Goal: Task Accomplishment & Management: Use online tool/utility

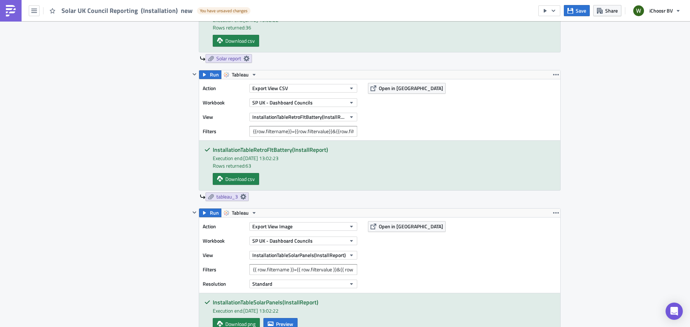
scroll to position [467, 0]
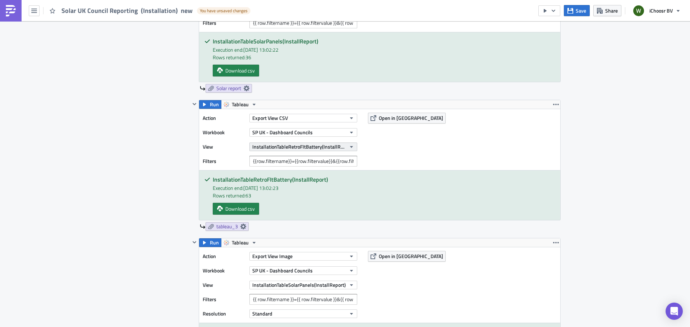
click at [351, 145] on icon "button" at bounding box center [351, 147] width 6 height 6
click at [95, 125] on div "Reports Execution Log Edit " Solar UK Council Reporting (Installation) new " Dr…" at bounding box center [345, 320] width 690 height 1533
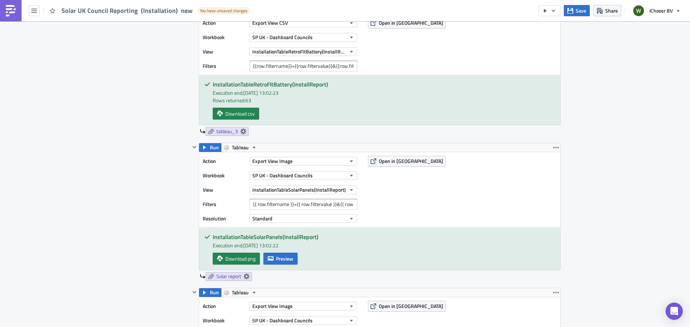
scroll to position [575, 0]
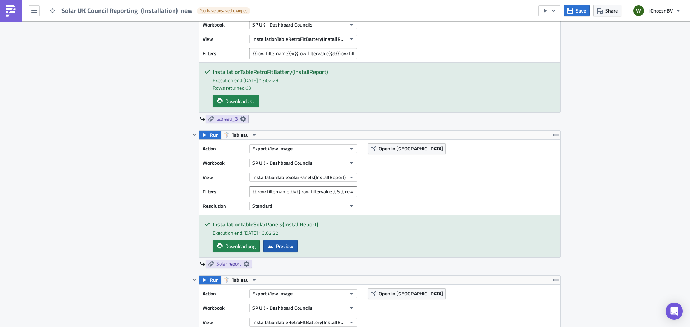
click at [282, 247] on span "Preview" at bounding box center [284, 246] width 17 height 8
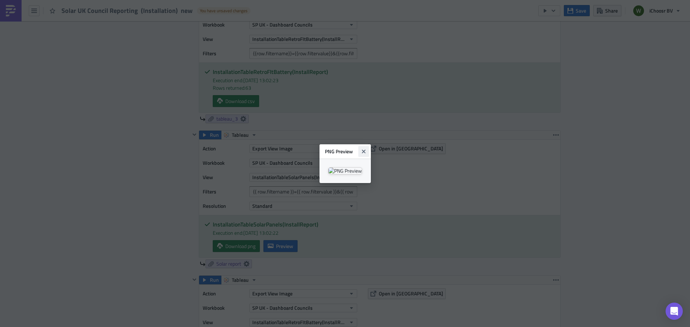
click at [365, 149] on icon "Close" at bounding box center [363, 151] width 4 height 4
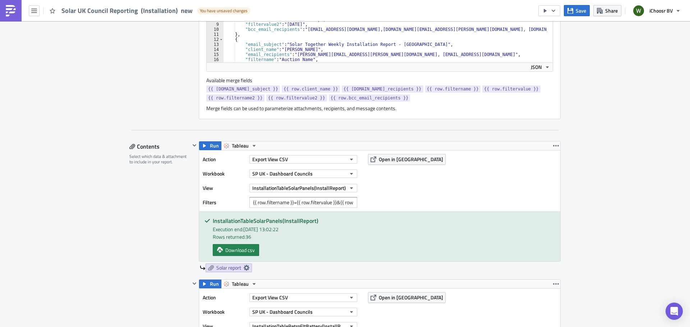
scroll to position [395, 0]
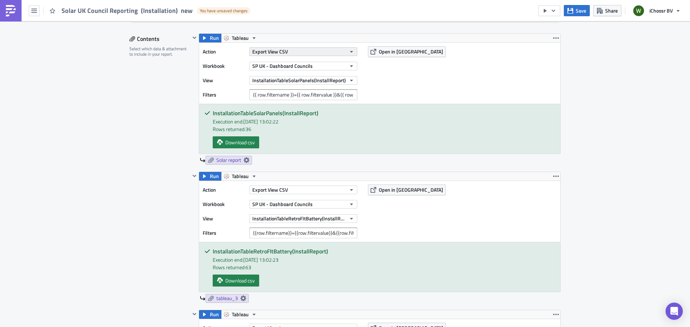
click at [296, 52] on button "Export View CSV" at bounding box center [303, 51] width 108 height 9
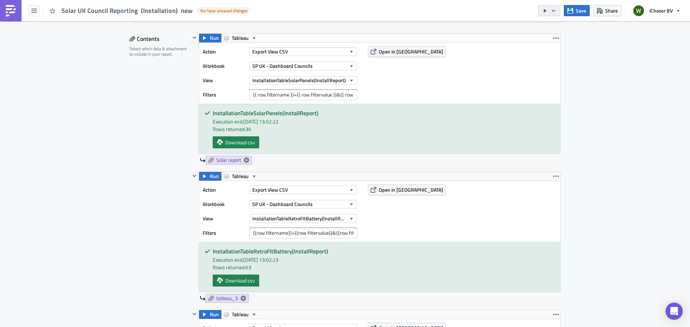
click at [552, 12] on icon "button" at bounding box center [553, 11] width 6 height 6
click at [570, 26] on div "Send Just to Me" at bounding box center [571, 28] width 56 height 7
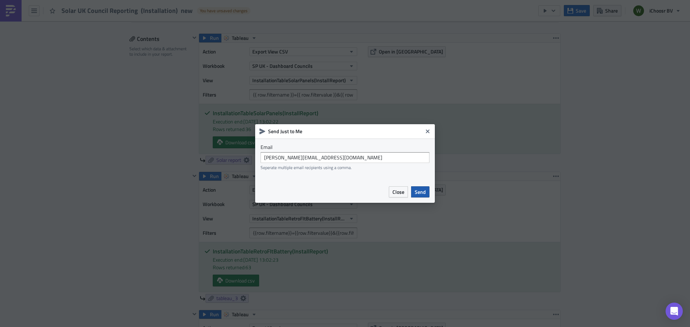
click at [422, 192] on span "Send" at bounding box center [419, 192] width 11 height 8
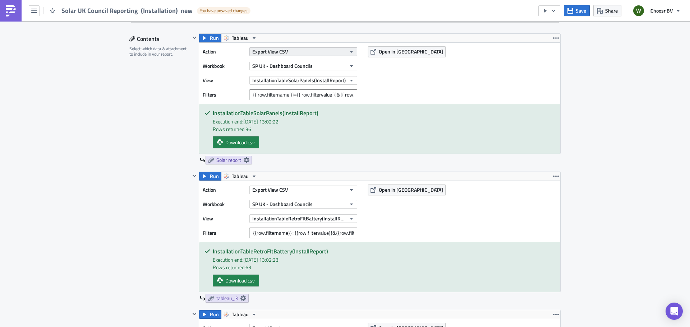
click at [350, 51] on icon "button" at bounding box center [351, 52] width 3 height 2
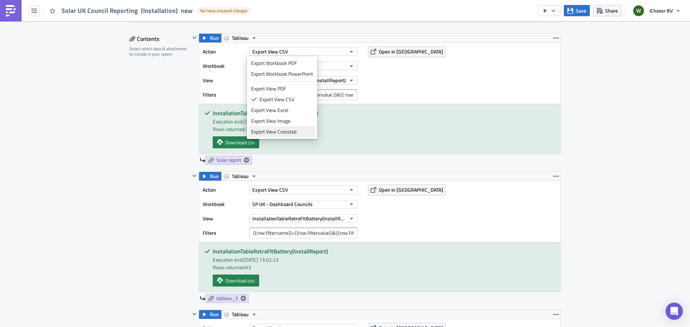
click at [281, 131] on div "Export View Crosstab" at bounding box center [282, 131] width 62 height 7
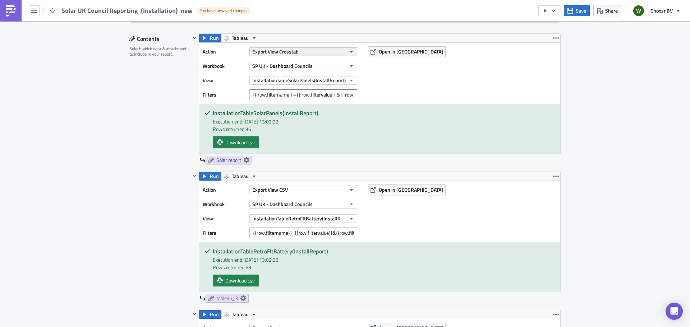
click at [348, 52] on icon "button" at bounding box center [351, 52] width 6 height 6
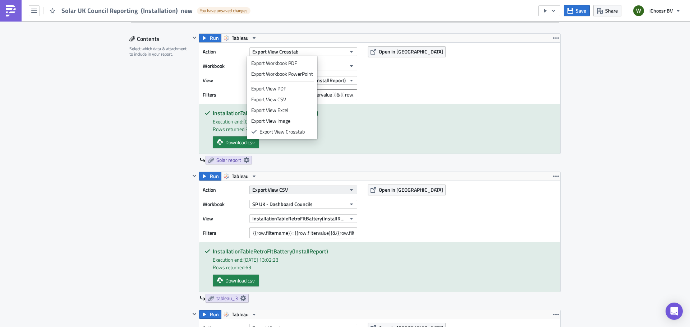
click at [351, 191] on icon "button" at bounding box center [351, 190] width 6 height 6
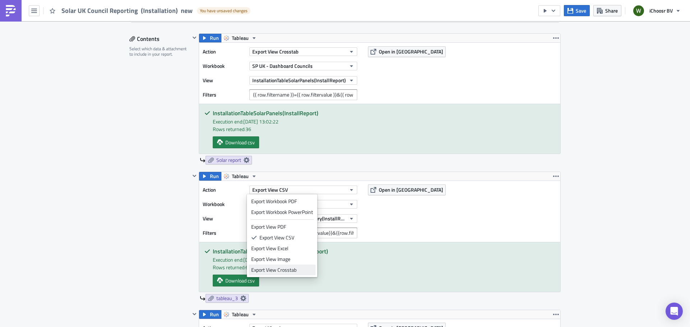
click at [294, 271] on div "Export View Crosstab" at bounding box center [282, 270] width 62 height 7
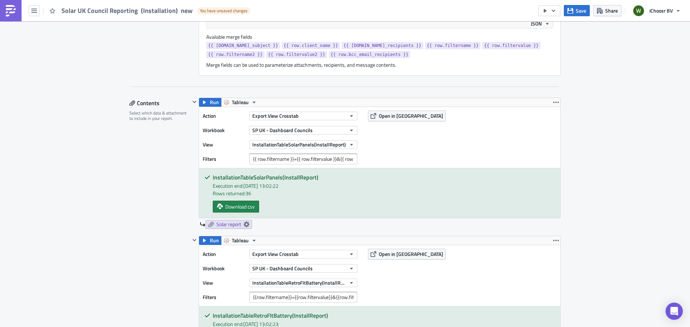
scroll to position [251, 0]
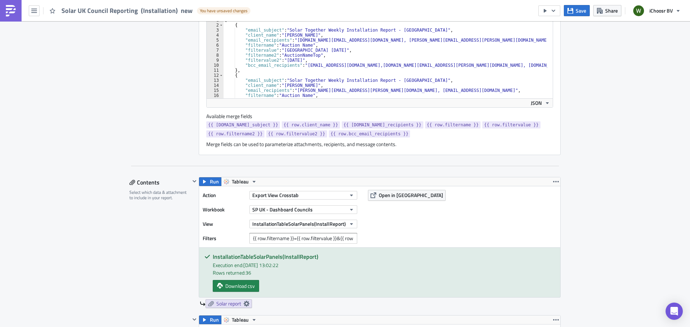
drag, startPoint x: 555, startPoint y: 9, endPoint x: 581, endPoint y: 19, distance: 28.0
click at [580, 21] on div "Solar UK Council Reporting (Installation) new You have unsaved changes Save Sha…" at bounding box center [345, 164] width 690 height 328
click at [583, 10] on span "Save" at bounding box center [580, 11] width 10 height 8
click at [554, 10] on icon "button" at bounding box center [553, 11] width 6 height 6
click at [558, 28] on div "Send Just to Me" at bounding box center [571, 28] width 56 height 7
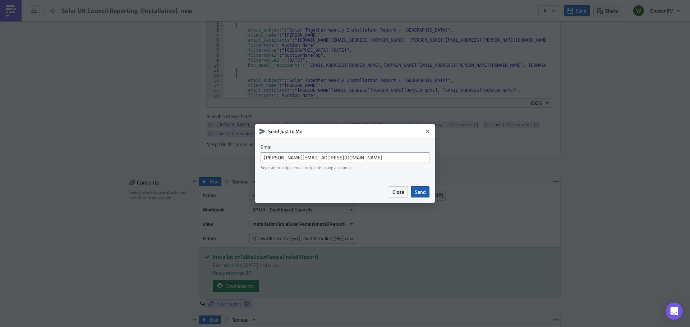
click at [418, 194] on span "Send" at bounding box center [419, 192] width 11 height 8
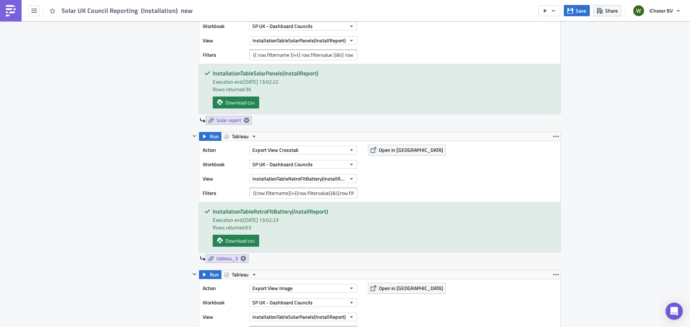
scroll to position [431, 0]
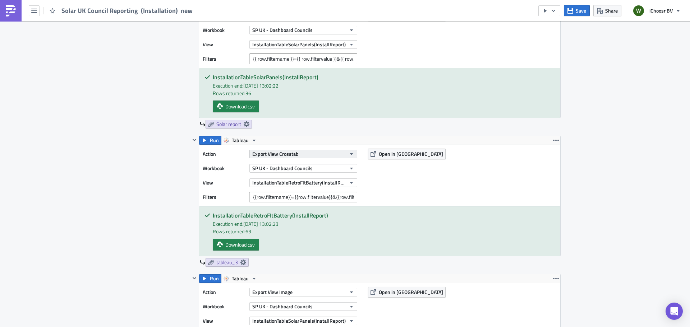
click at [324, 152] on button "Export View Crosstab" at bounding box center [303, 154] width 108 height 9
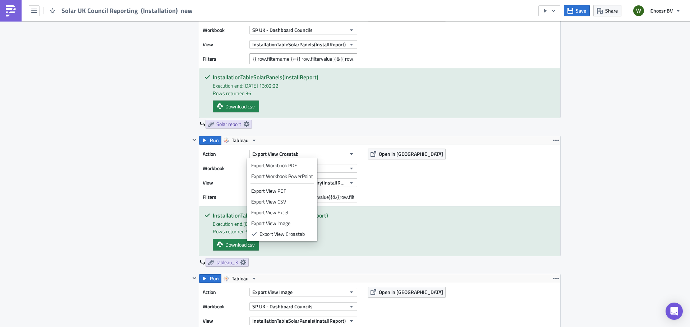
click at [131, 119] on div "Contents Select which data & attachment to include in your report." at bounding box center [159, 324] width 61 height 655
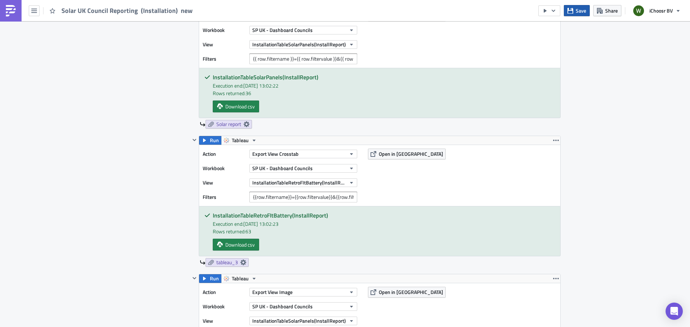
click at [581, 10] on span "Save" at bounding box center [580, 11] width 10 height 8
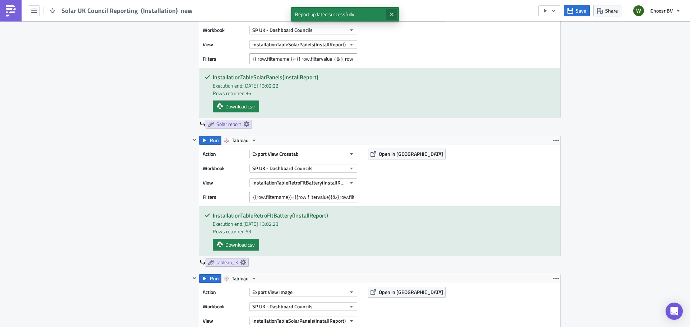
click at [391, 12] on icon "Close" at bounding box center [392, 14] width 6 height 6
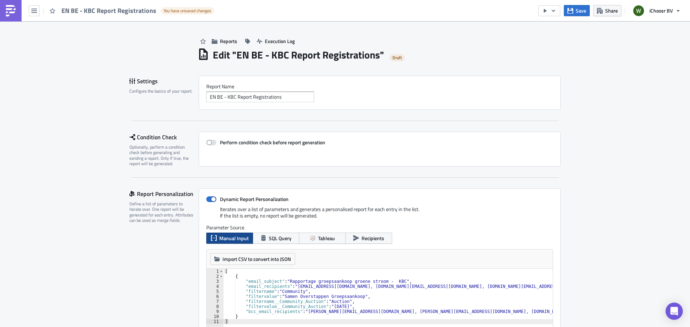
scroll to position [287, 0]
